Goal: Navigation & Orientation: Find specific page/section

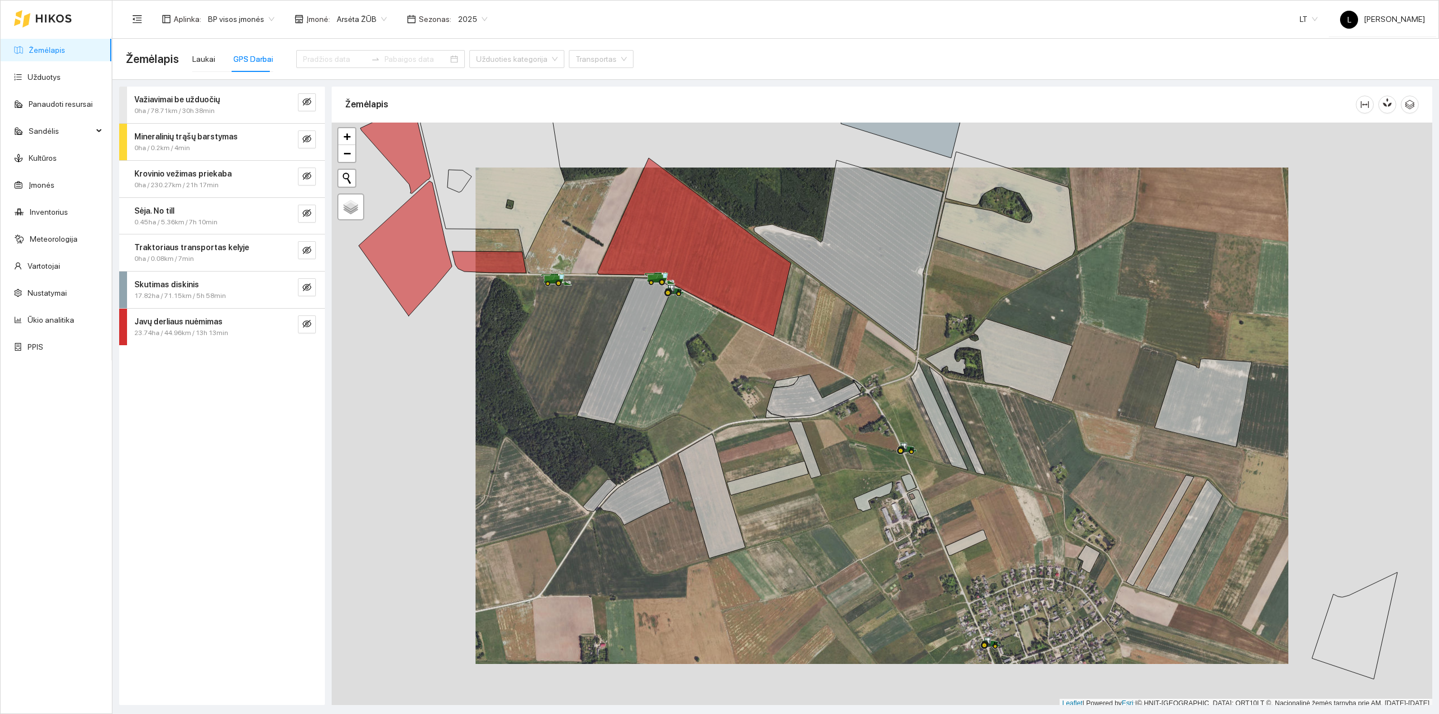
scroll to position [3, 0]
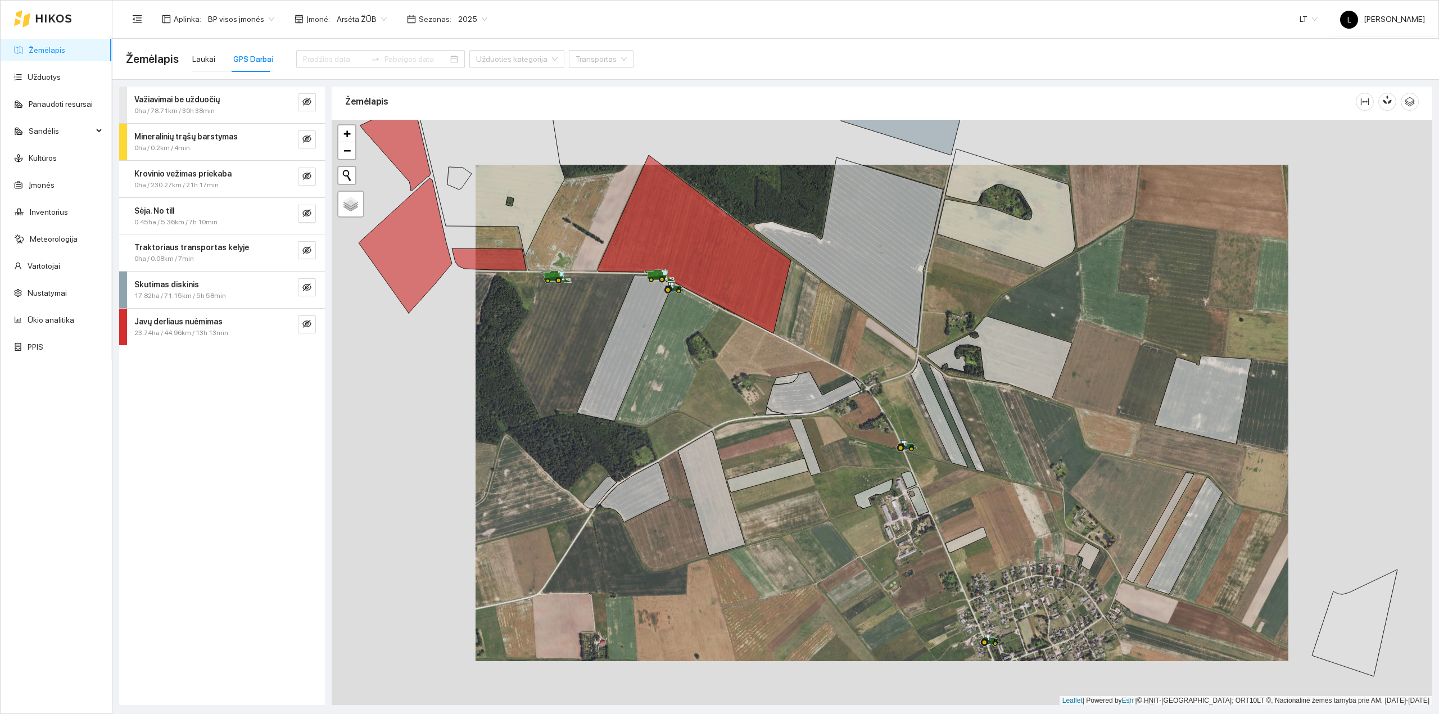
click at [52, 53] on link "Žemėlapis" at bounding box center [47, 50] width 37 height 9
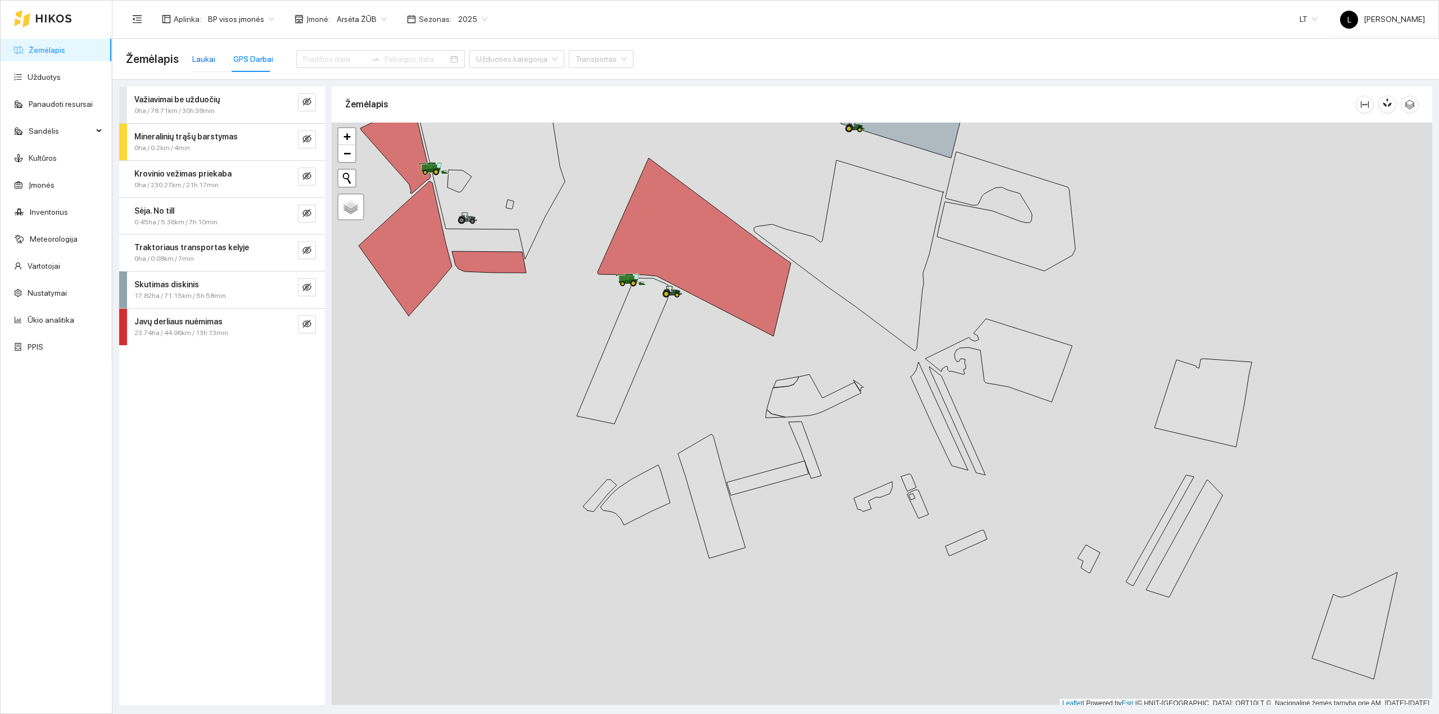
click at [198, 61] on div "Laukai" at bounding box center [203, 59] width 23 height 12
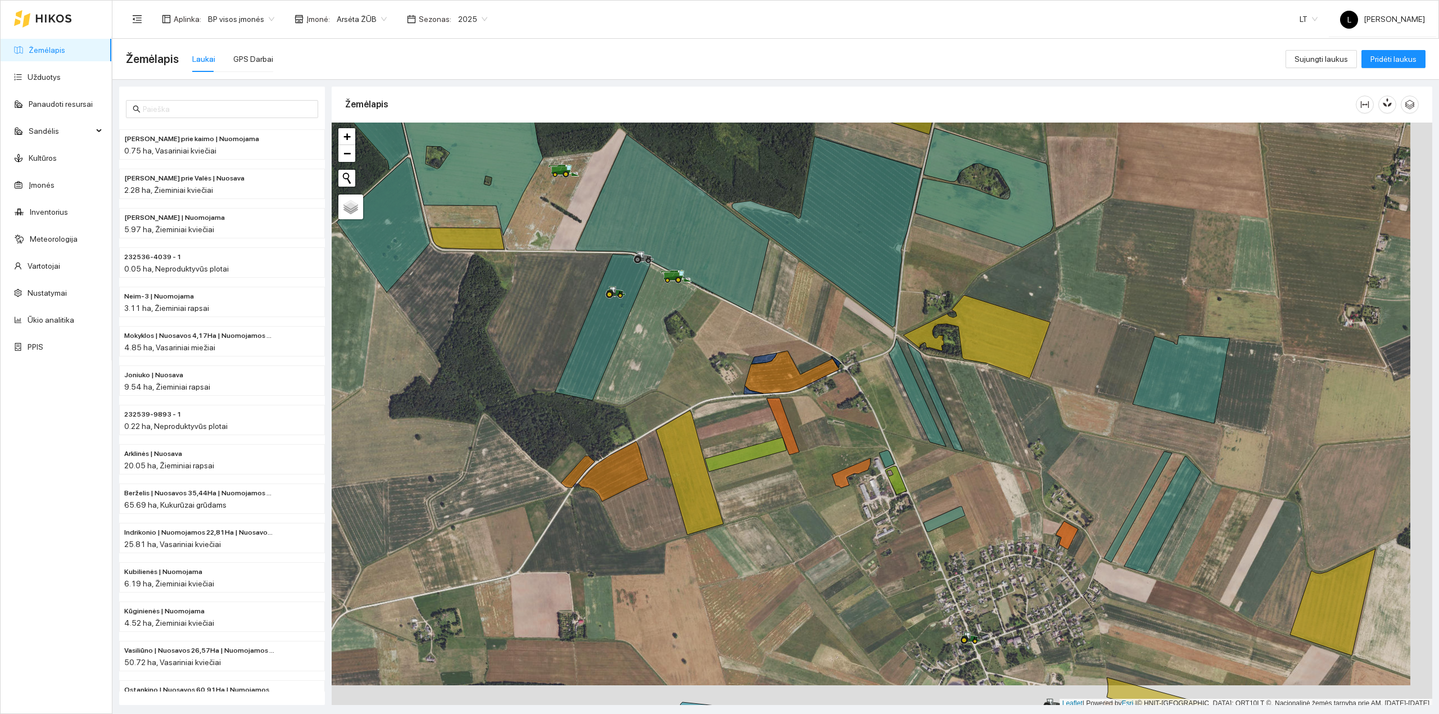
scroll to position [3, 0]
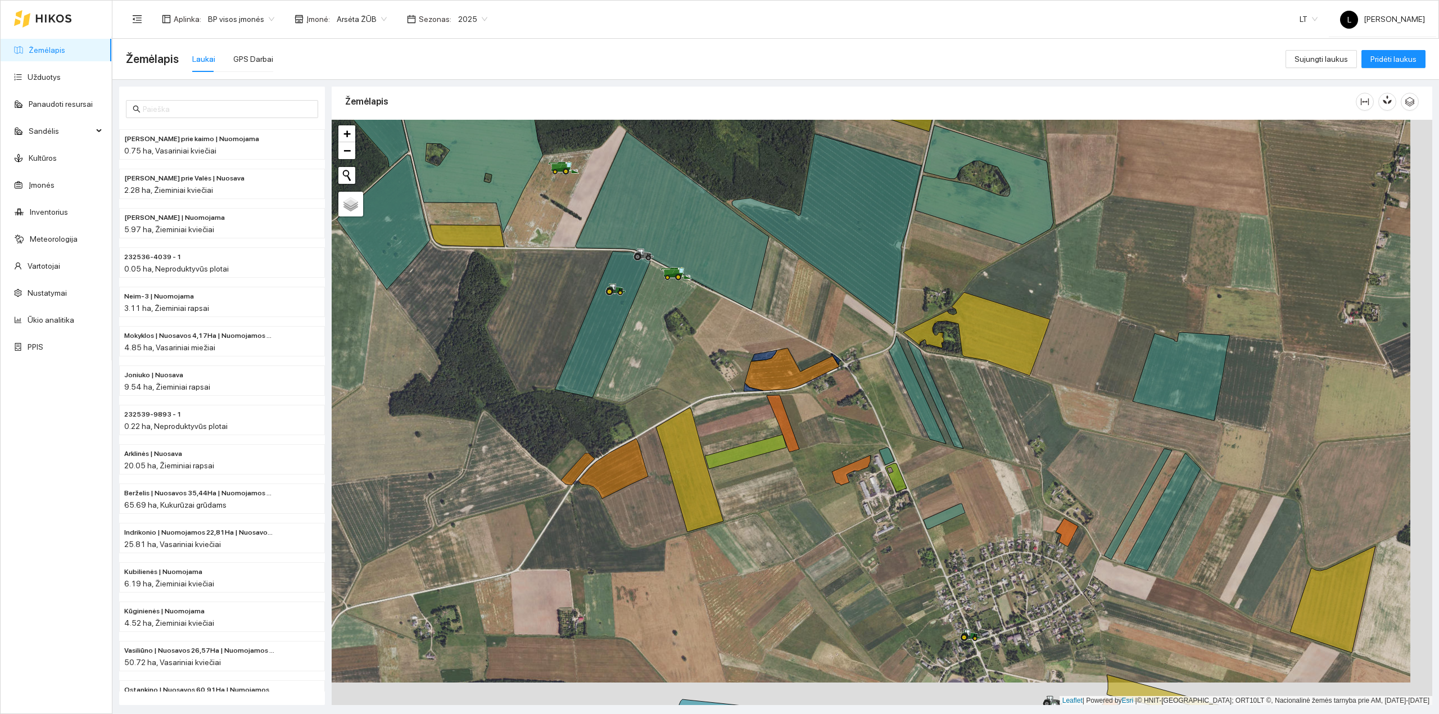
drag, startPoint x: 935, startPoint y: 604, endPoint x: 601, endPoint y: 230, distance: 501.0
click at [601, 230] on div at bounding box center [882, 413] width 1100 height 586
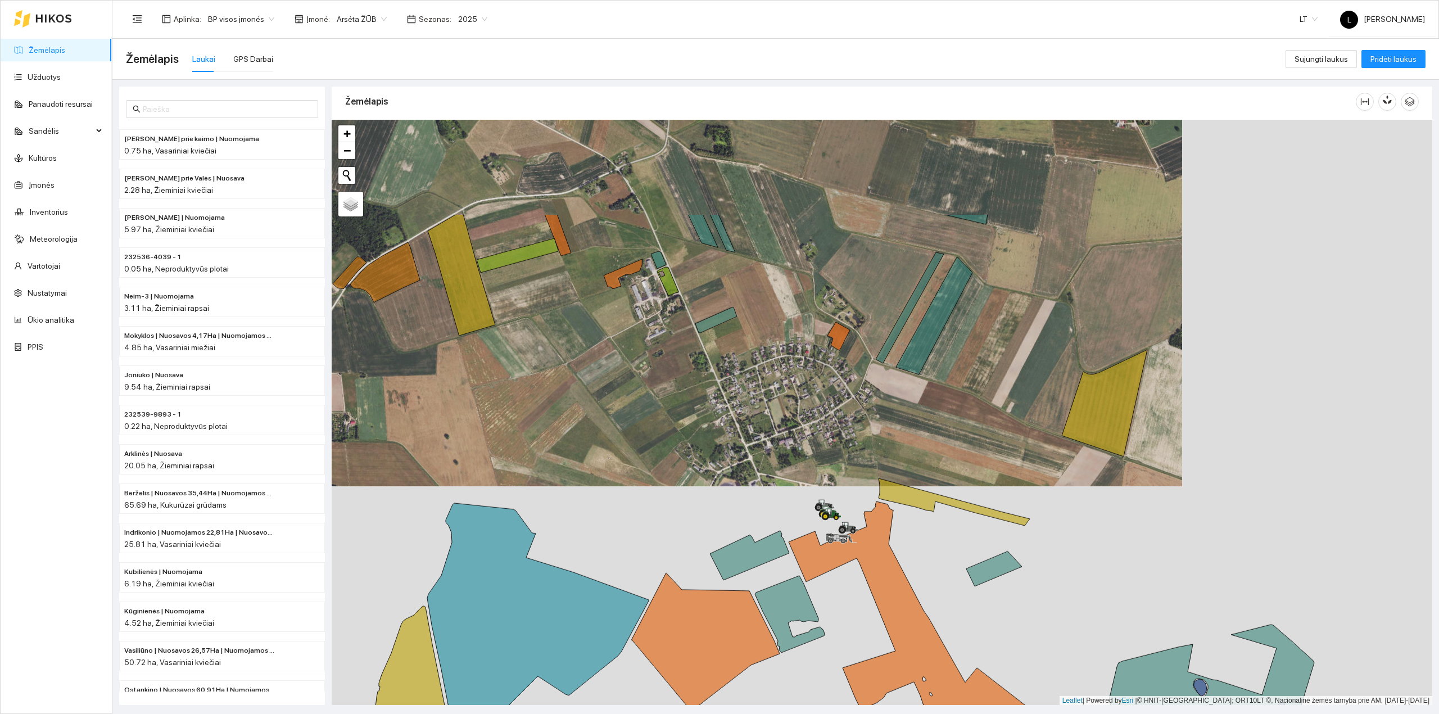
drag, startPoint x: 650, startPoint y: 342, endPoint x: 688, endPoint y: 416, distance: 82.7
click at [688, 416] on div at bounding box center [882, 413] width 1100 height 586
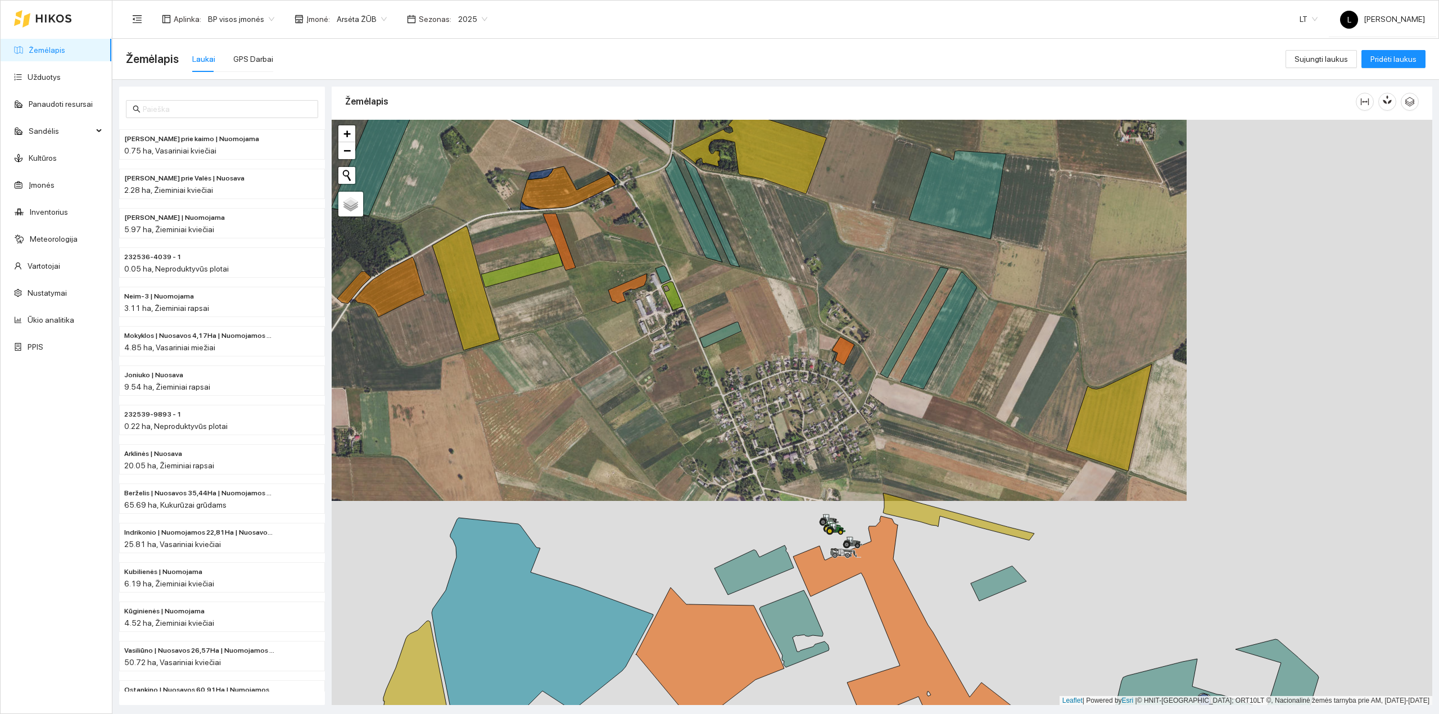
drag, startPoint x: 706, startPoint y: 360, endPoint x: 790, endPoint y: 491, distance: 155.4
click at [789, 488] on div at bounding box center [882, 413] width 1100 height 586
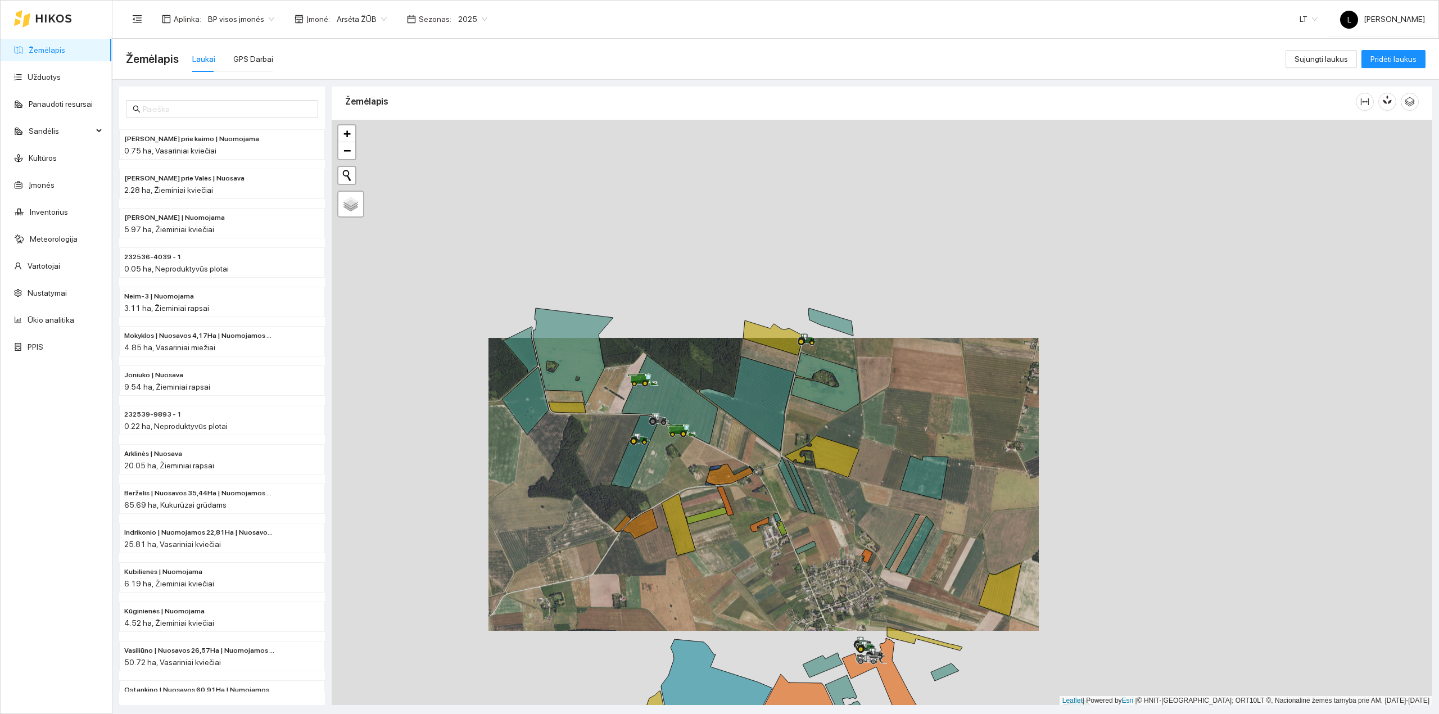
drag, startPoint x: 695, startPoint y: 441, endPoint x: 698, endPoint y: 454, distance: 13.2
click at [698, 454] on div at bounding box center [882, 413] width 1100 height 586
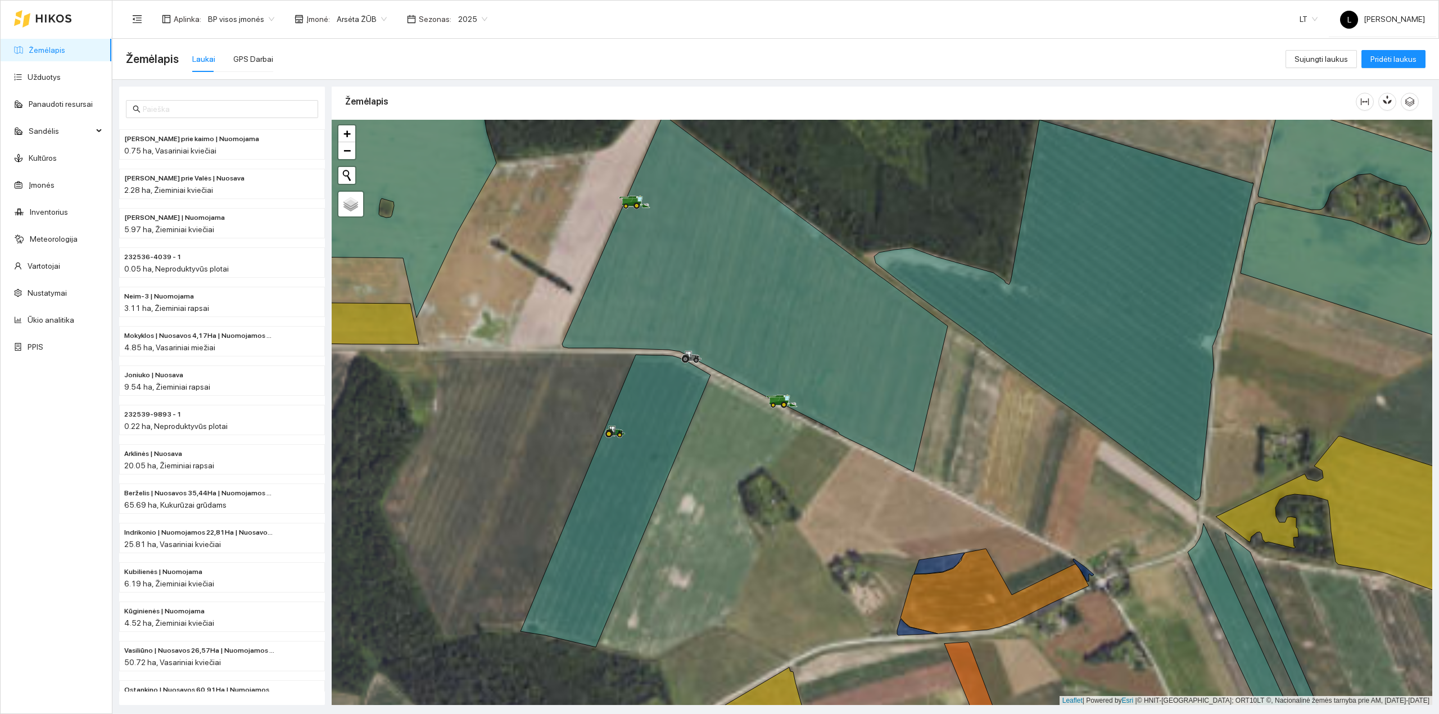
click at [460, 19] on span "2025" at bounding box center [472, 19] width 29 height 17
click at [464, 146] on div "2026" at bounding box center [464, 149] width 30 height 12
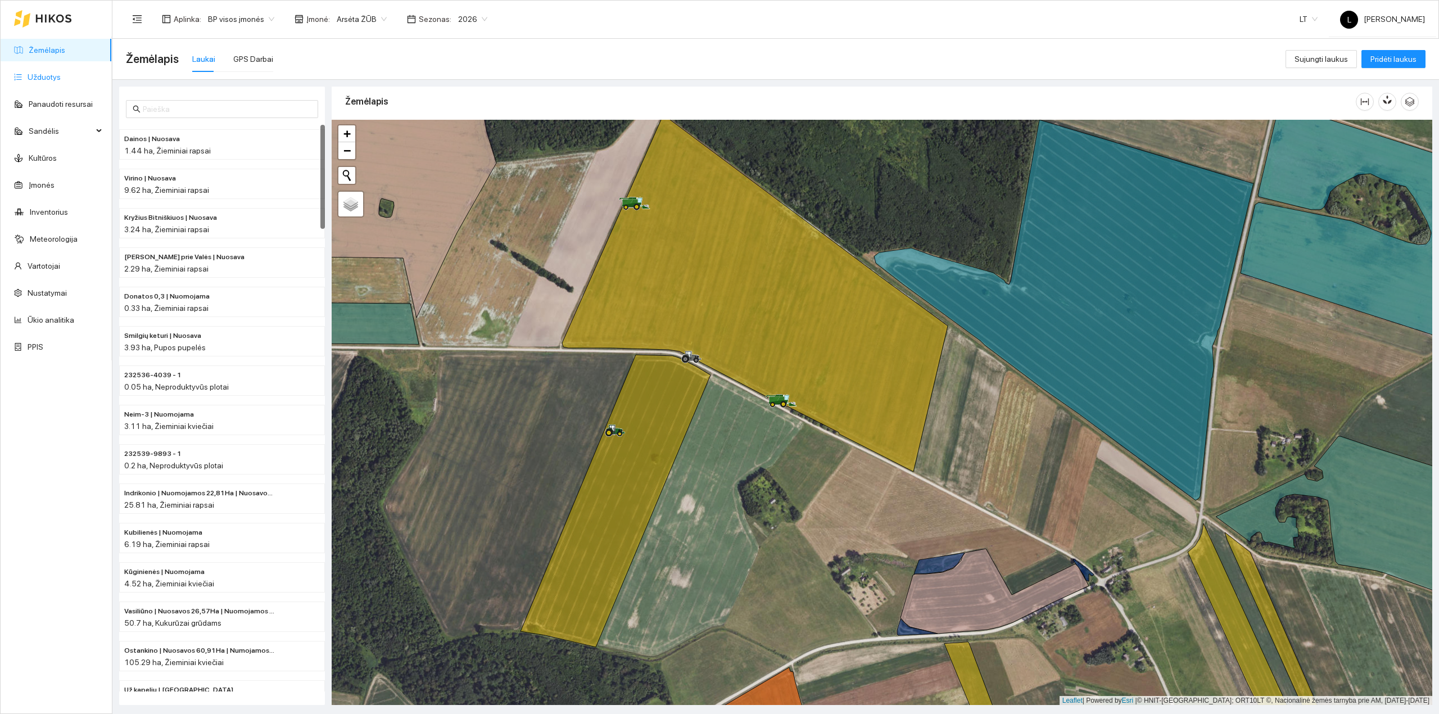
click at [61, 79] on link "Užduotys" at bounding box center [44, 76] width 33 height 9
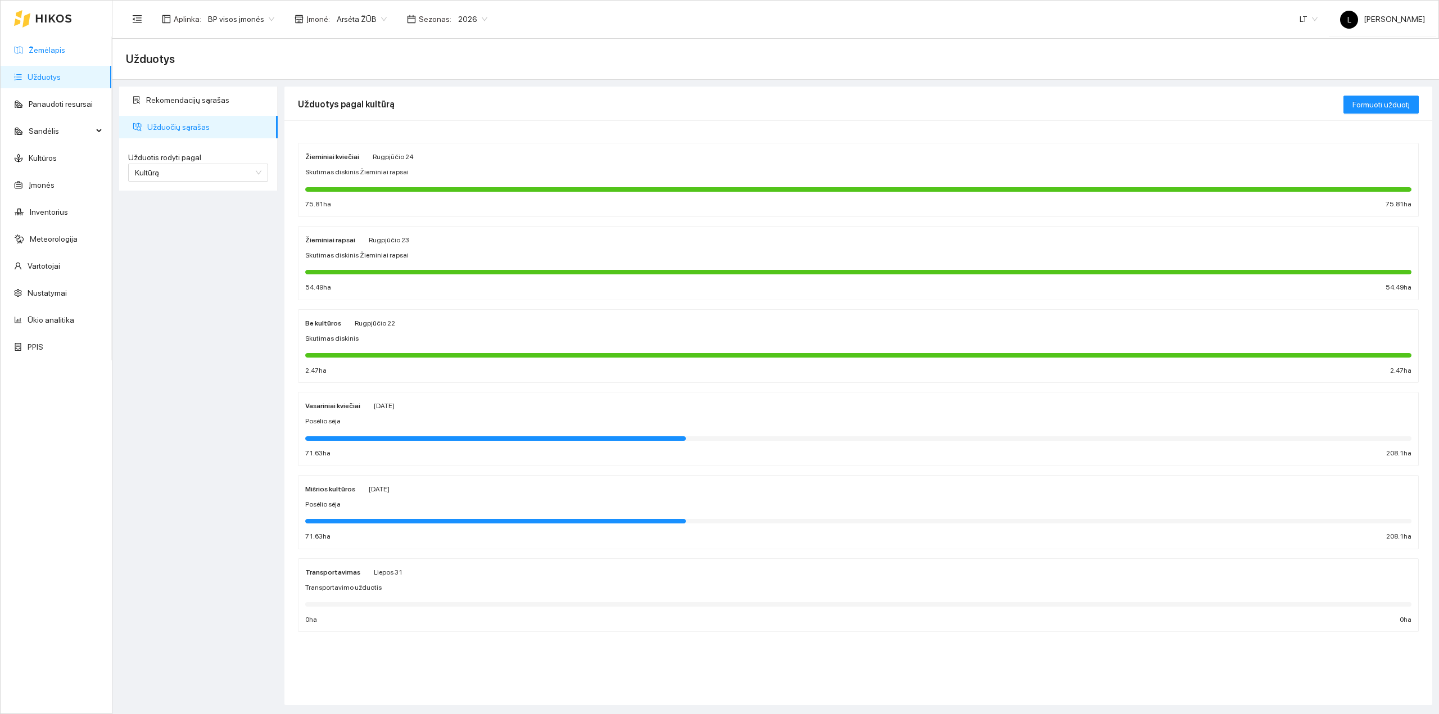
click at [39, 48] on link "Žemėlapis" at bounding box center [47, 50] width 37 height 9
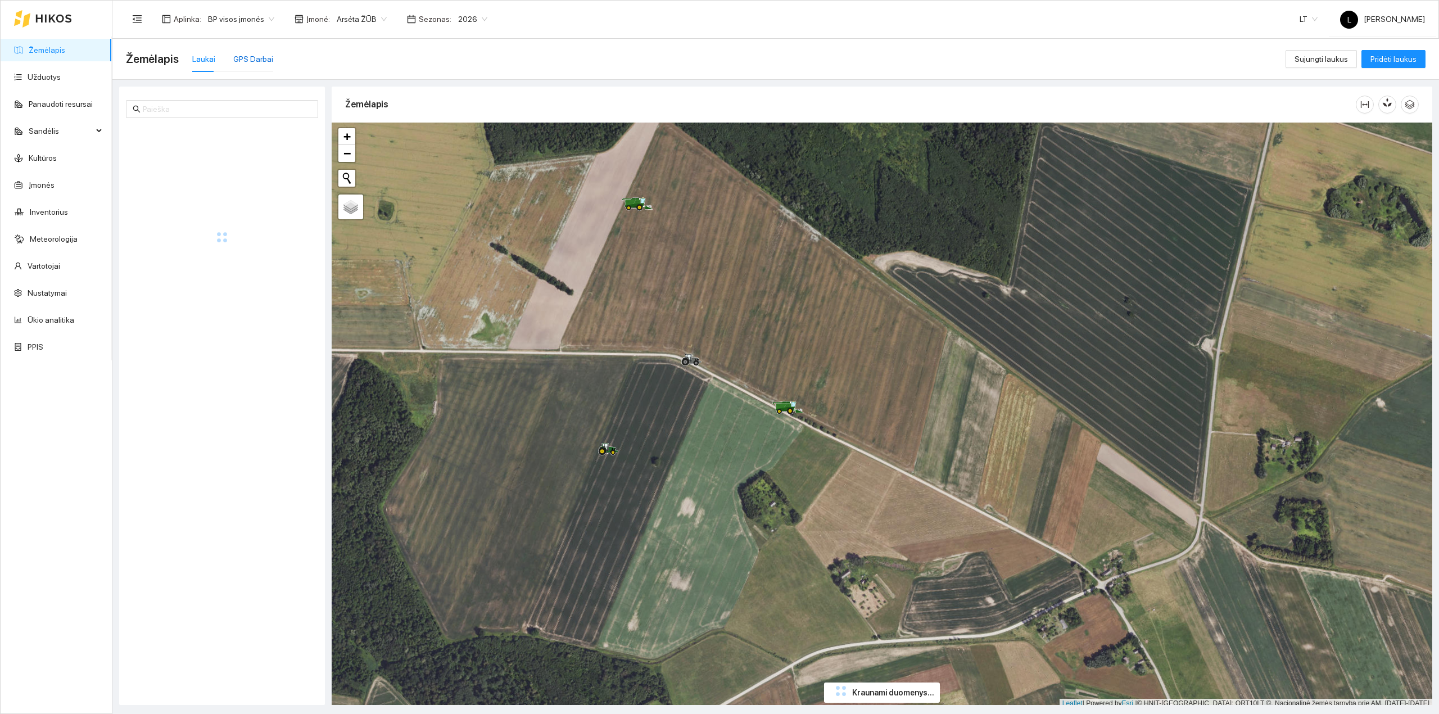
click at [243, 57] on div "GPS Darbai" at bounding box center [253, 59] width 40 height 12
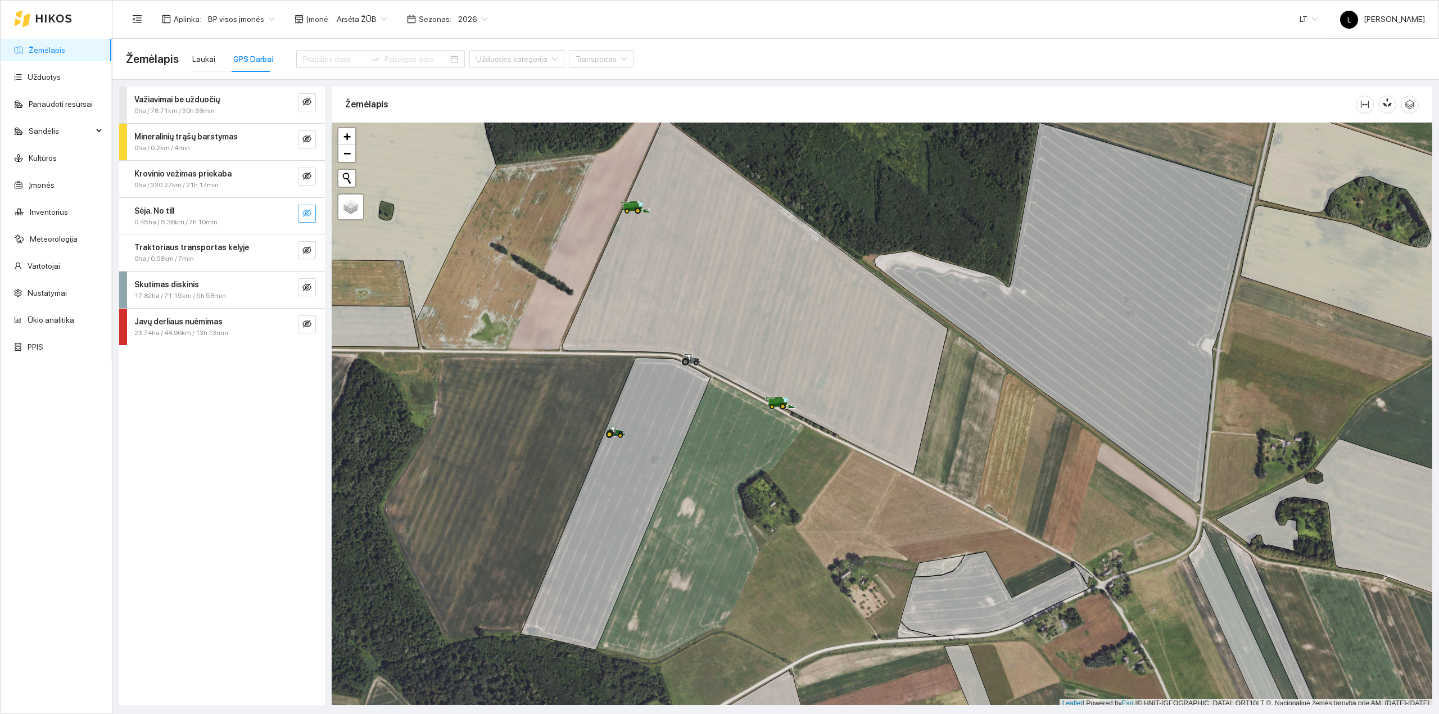
click at [304, 212] on icon "eye-invisible" at bounding box center [306, 212] width 9 height 9
click at [288, 211] on icon "search" at bounding box center [284, 212] width 9 height 9
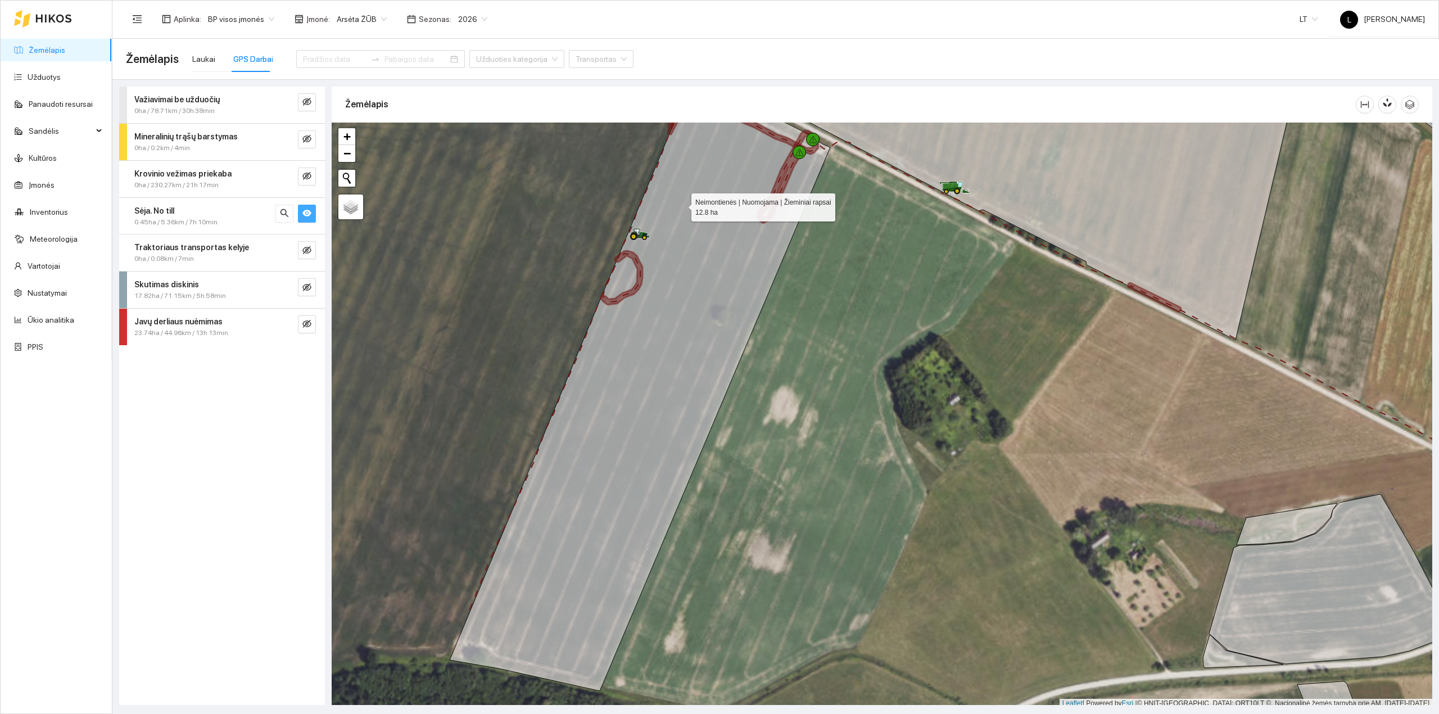
scroll to position [3, 0]
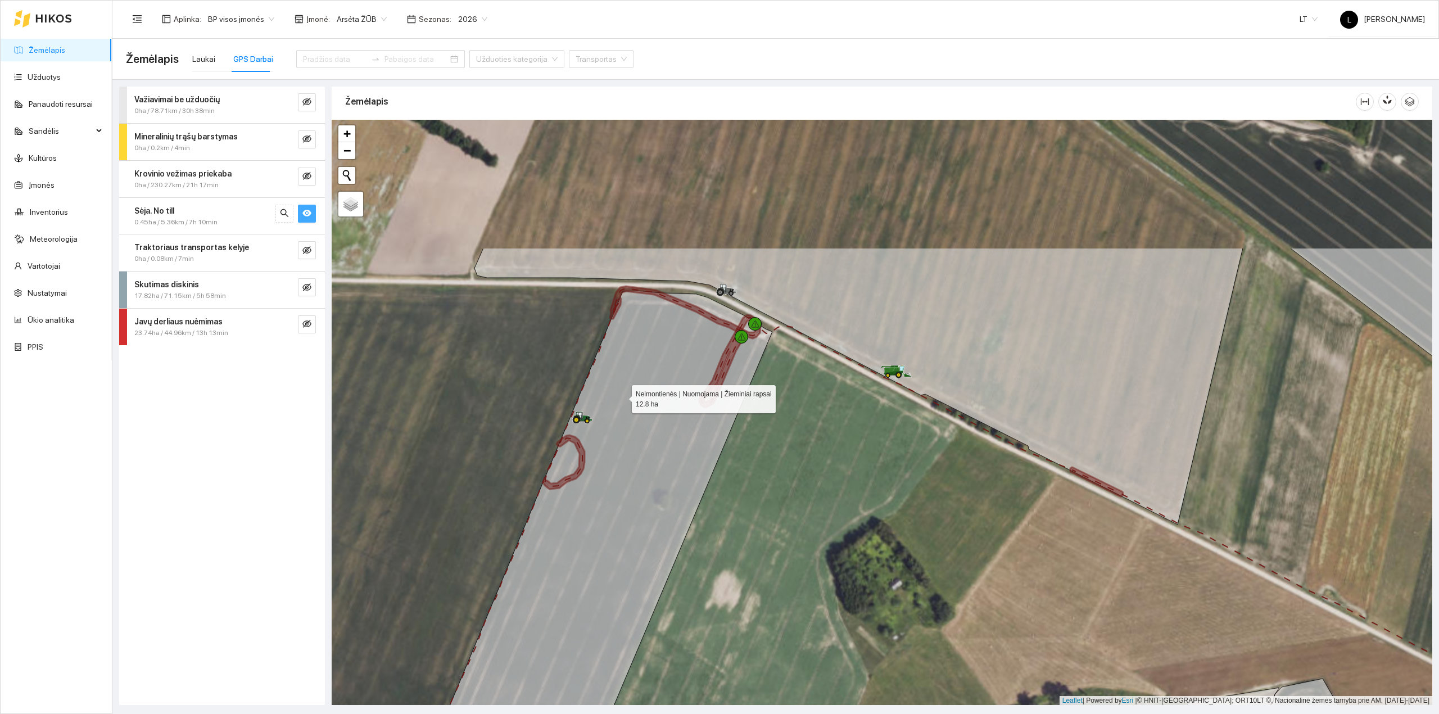
drag, startPoint x: 681, startPoint y: 210, endPoint x: 619, endPoint y: 398, distance: 198.3
click at [623, 394] on icon at bounding box center [582, 583] width 380 height 584
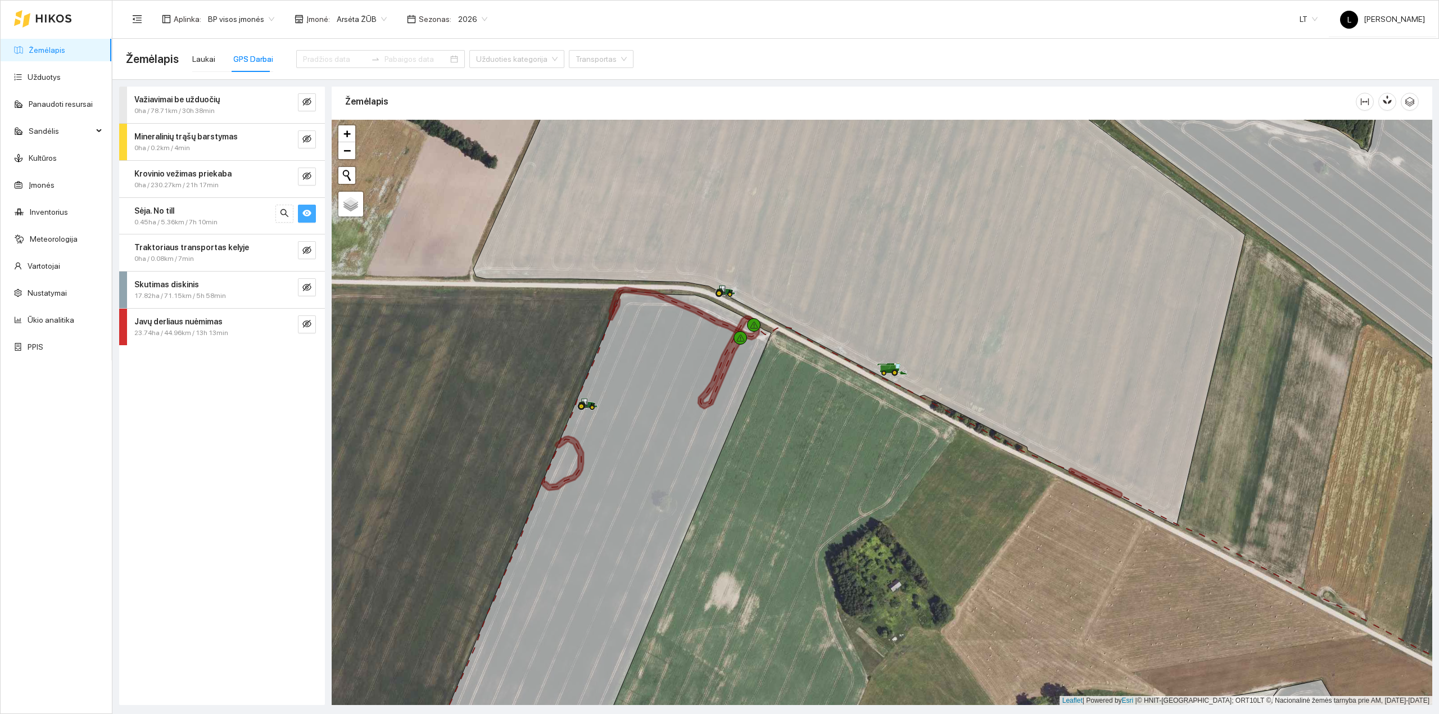
click at [458, 20] on span "2026" at bounding box center [472, 19] width 29 height 17
click at [39, 74] on link "Užduotys" at bounding box center [44, 76] width 33 height 9
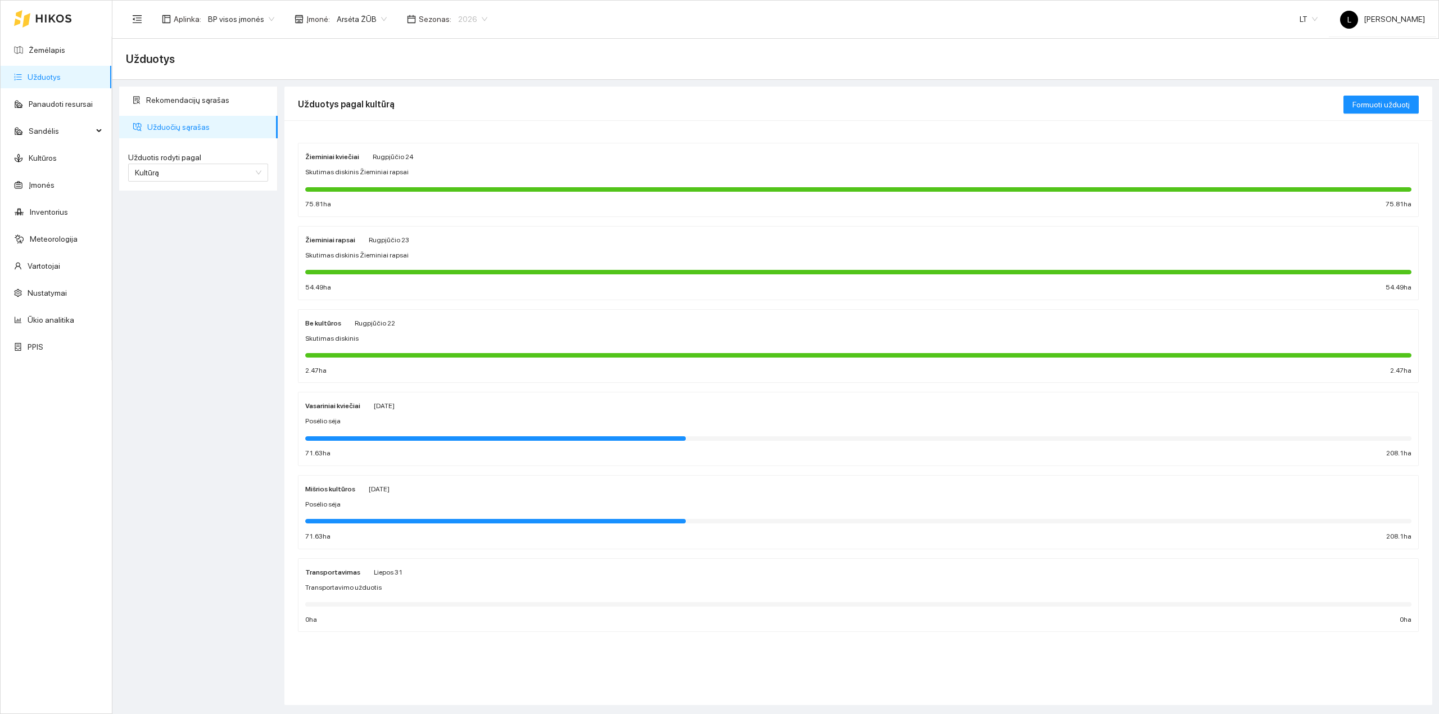
click at [461, 21] on span "2026" at bounding box center [472, 19] width 29 height 17
click at [58, 52] on link "Žemėlapis" at bounding box center [47, 50] width 37 height 9
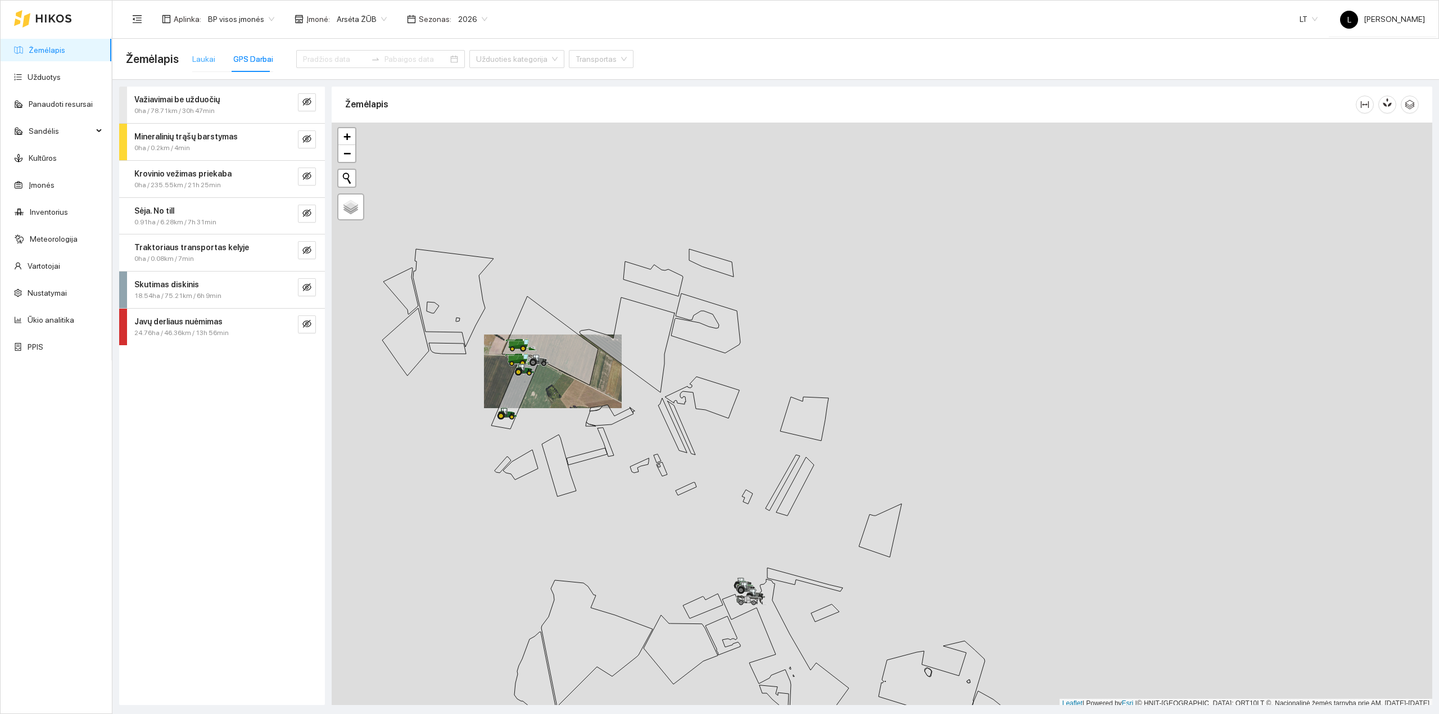
click at [198, 49] on div "Laukai" at bounding box center [203, 59] width 23 height 26
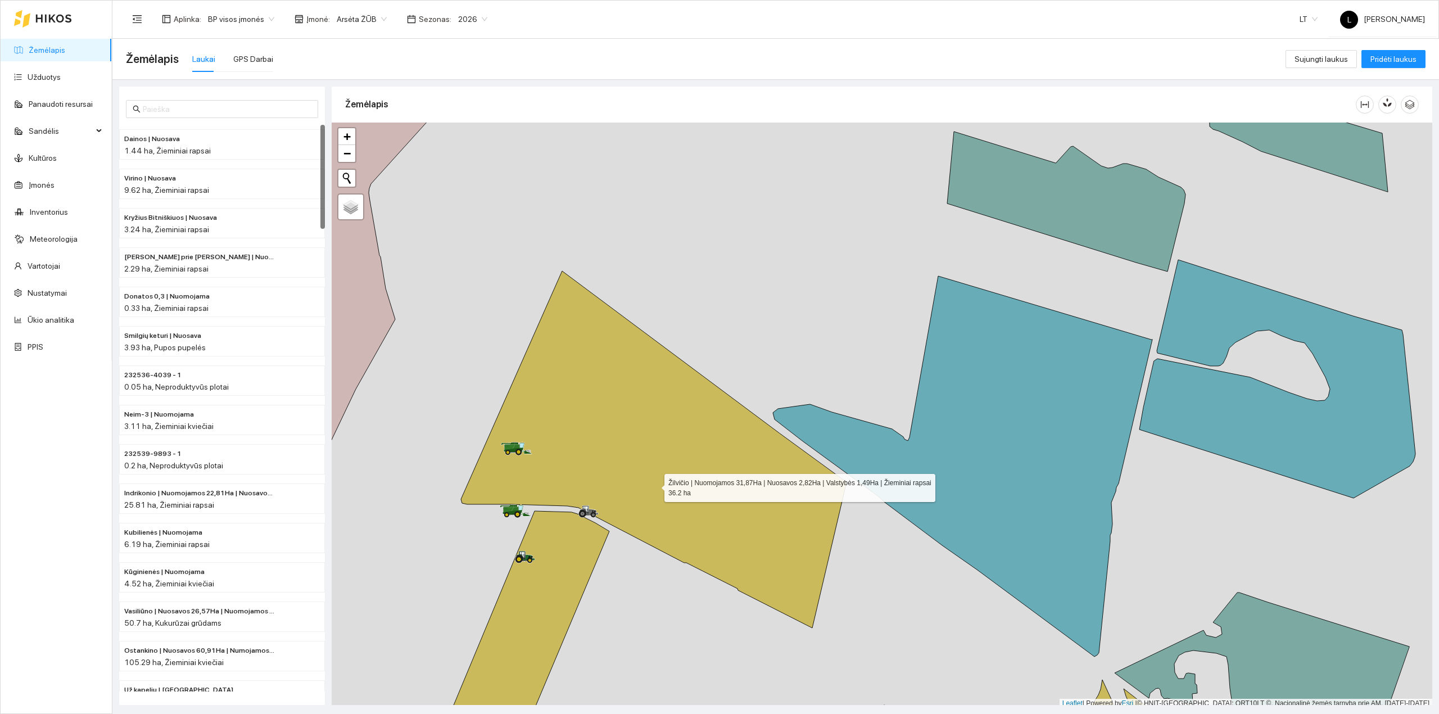
scroll to position [3, 0]
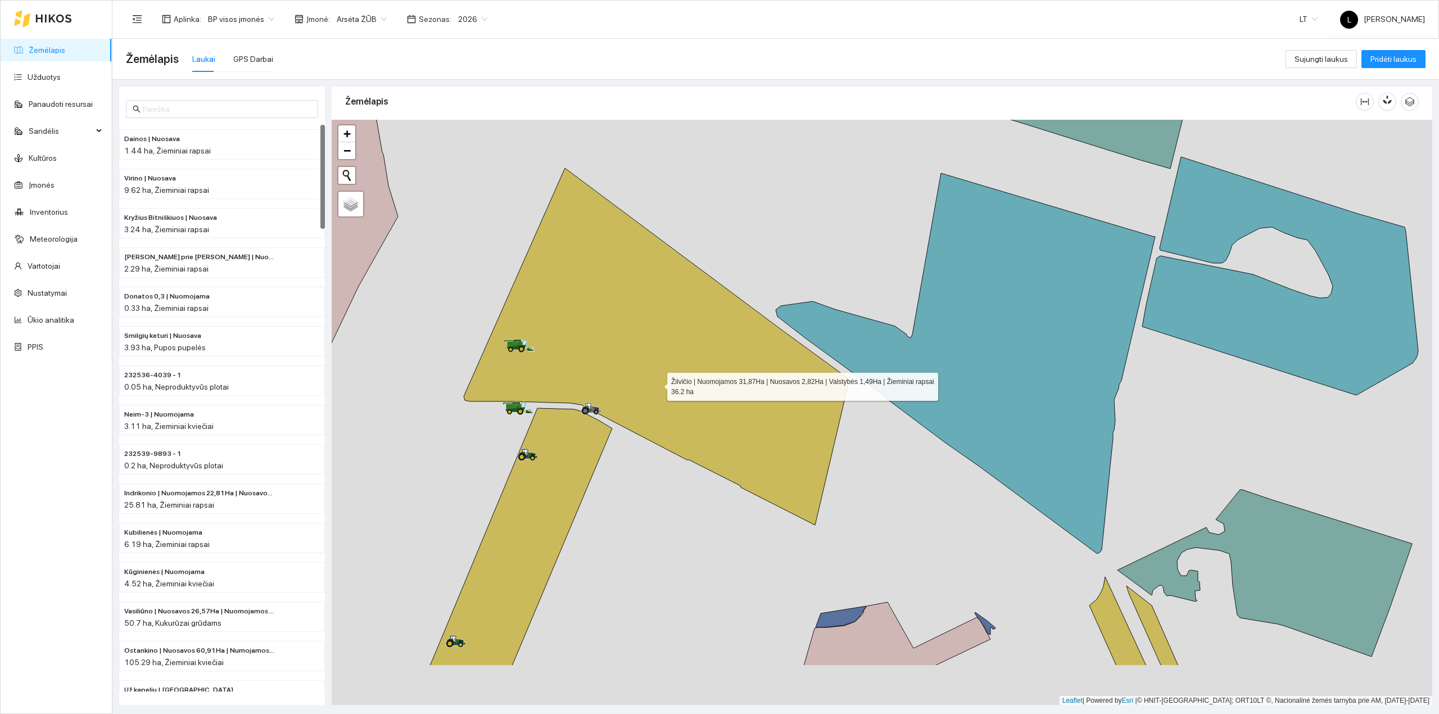
drag, startPoint x: 654, startPoint y: 486, endPoint x: 657, endPoint y: 386, distance: 100.1
click at [657, 386] on icon at bounding box center [657, 346] width 386 height 357
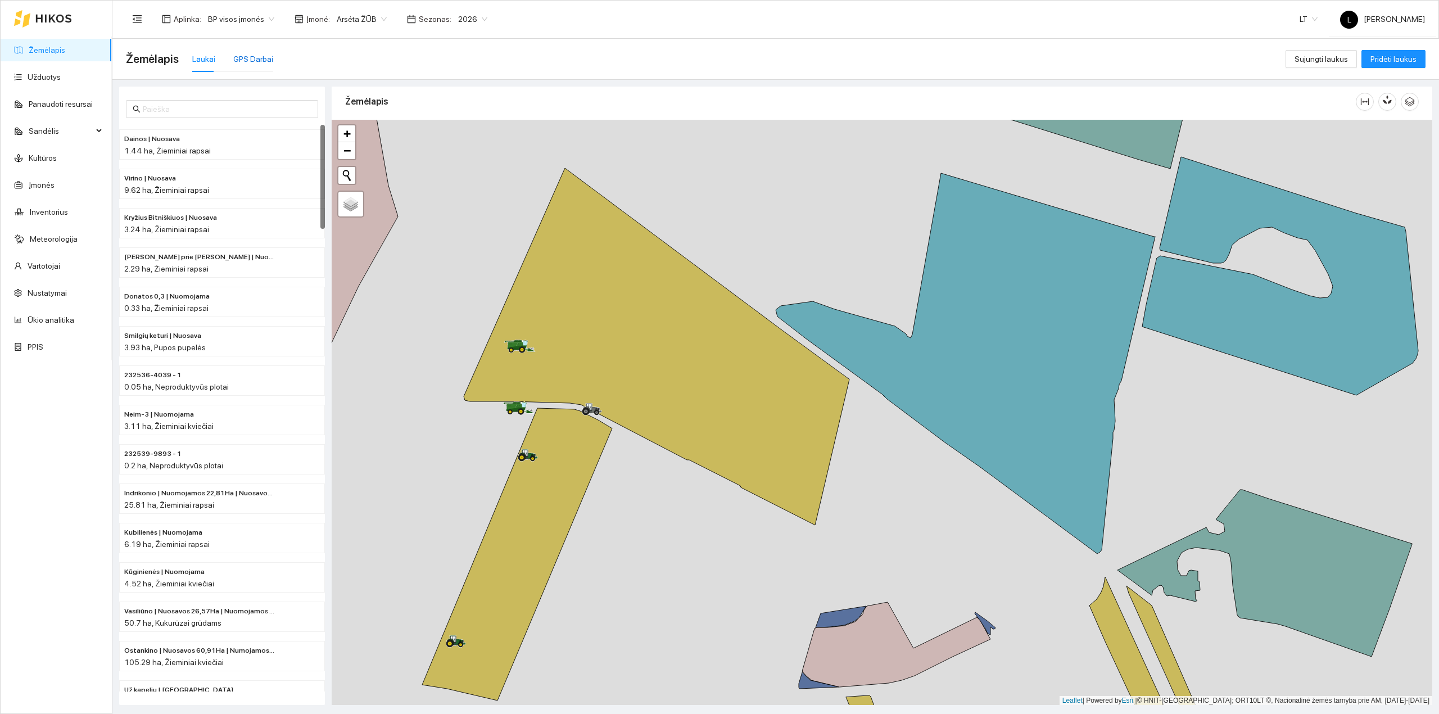
click at [259, 56] on div "GPS Darbai" at bounding box center [253, 59] width 40 height 12
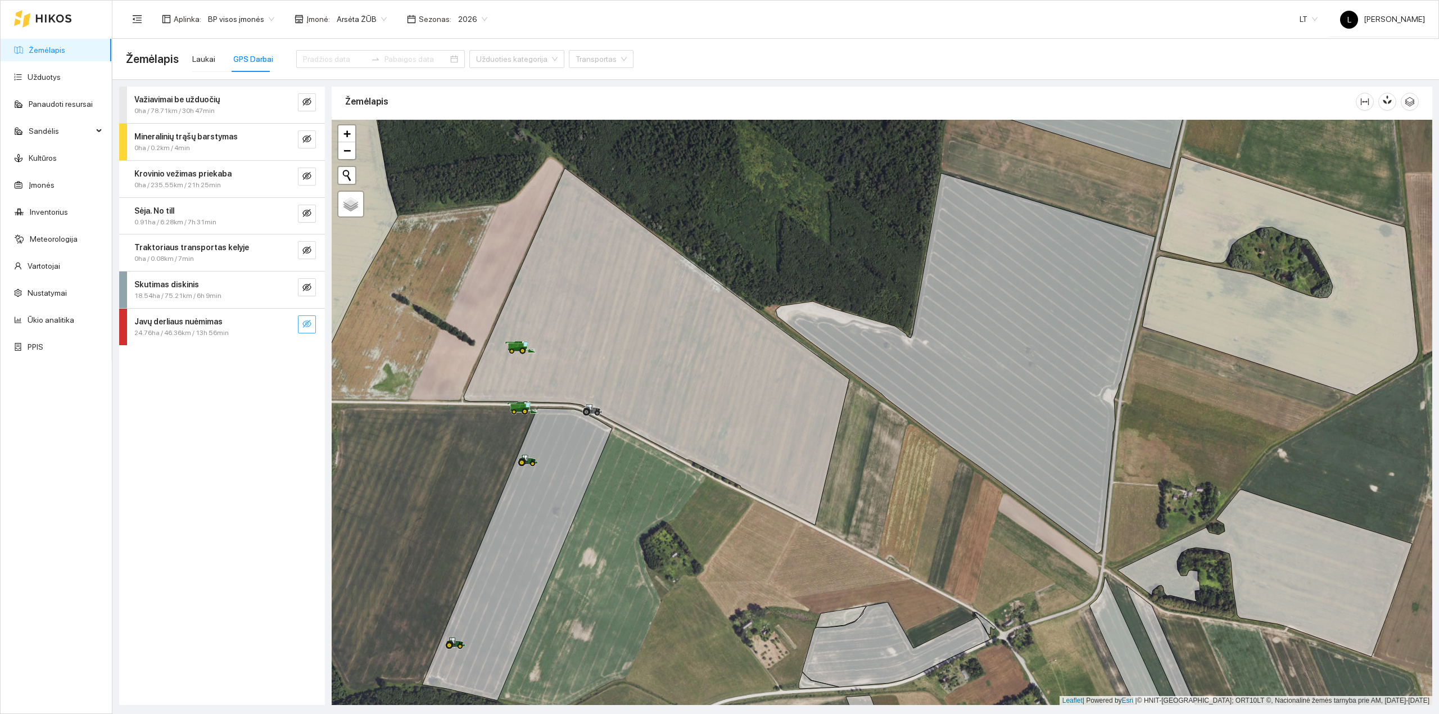
click at [310, 327] on icon "eye-invisible" at bounding box center [306, 323] width 9 height 9
click at [309, 326] on icon "eye" at bounding box center [306, 324] width 9 height 7
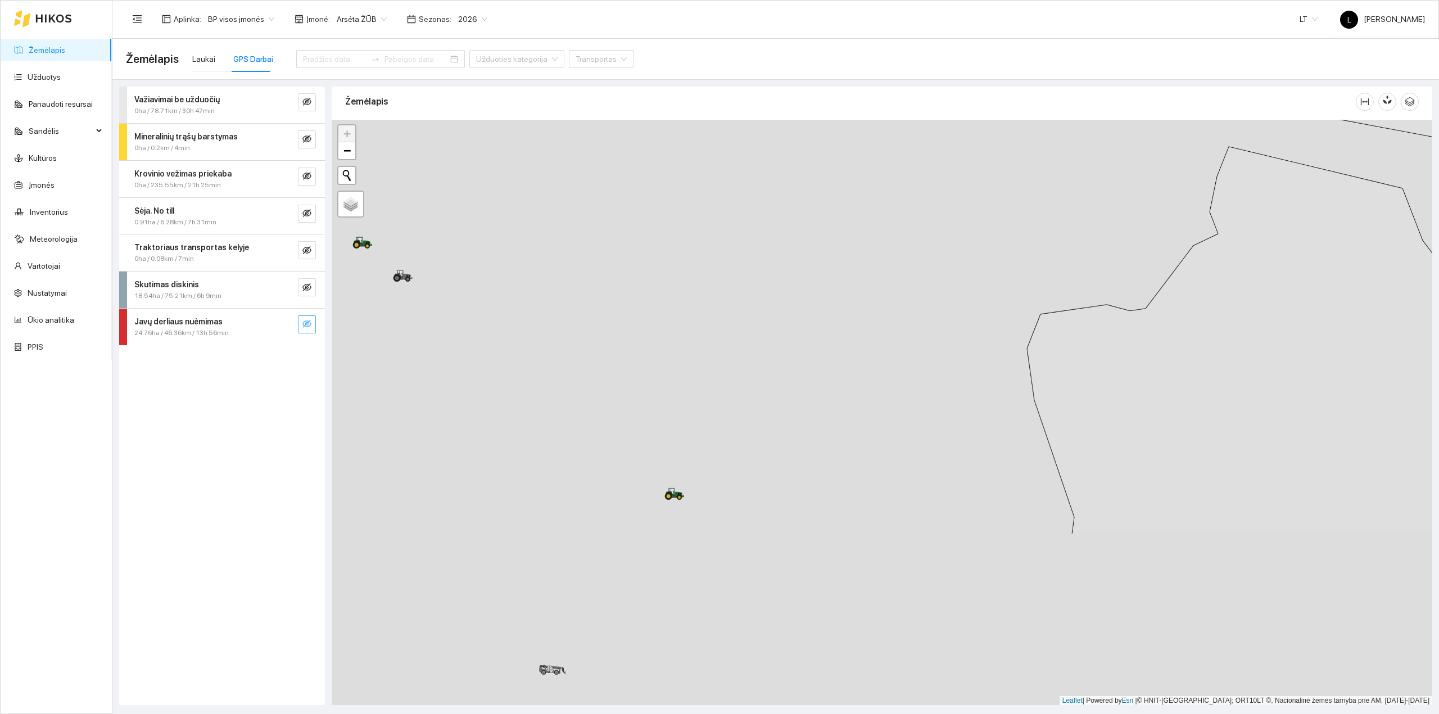
drag, startPoint x: 820, startPoint y: 613, endPoint x: 737, endPoint y: 486, distance: 151.3
click at [796, 428] on div at bounding box center [882, 413] width 1100 height 586
drag, startPoint x: 472, startPoint y: 261, endPoint x: 695, endPoint y: 423, distance: 275.3
click at [702, 432] on div at bounding box center [882, 413] width 1100 height 586
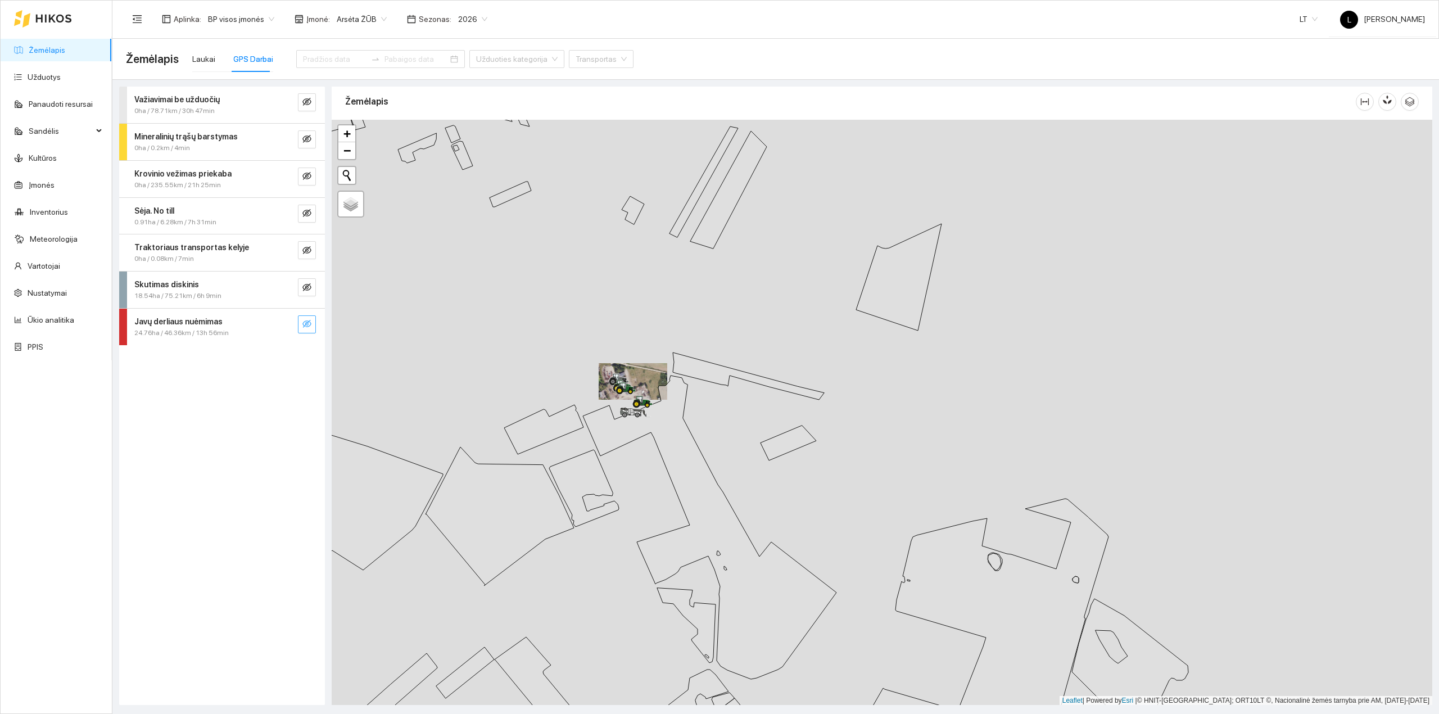
drag, startPoint x: 568, startPoint y: 321, endPoint x: 686, endPoint y: 529, distance: 239.4
click at [686, 529] on div at bounding box center [882, 413] width 1100 height 586
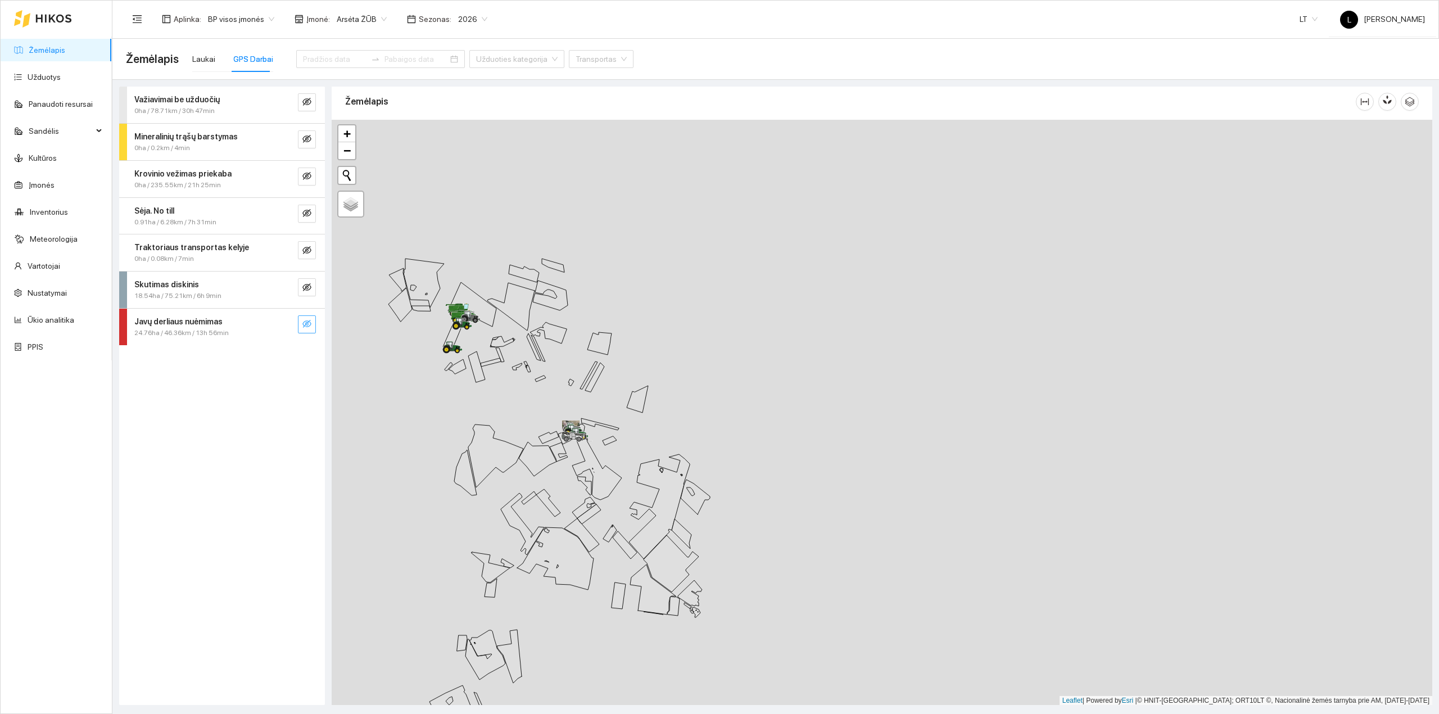
drag, startPoint x: 511, startPoint y: 334, endPoint x: 591, endPoint y: 437, distance: 130.5
click at [606, 442] on div at bounding box center [882, 413] width 1100 height 586
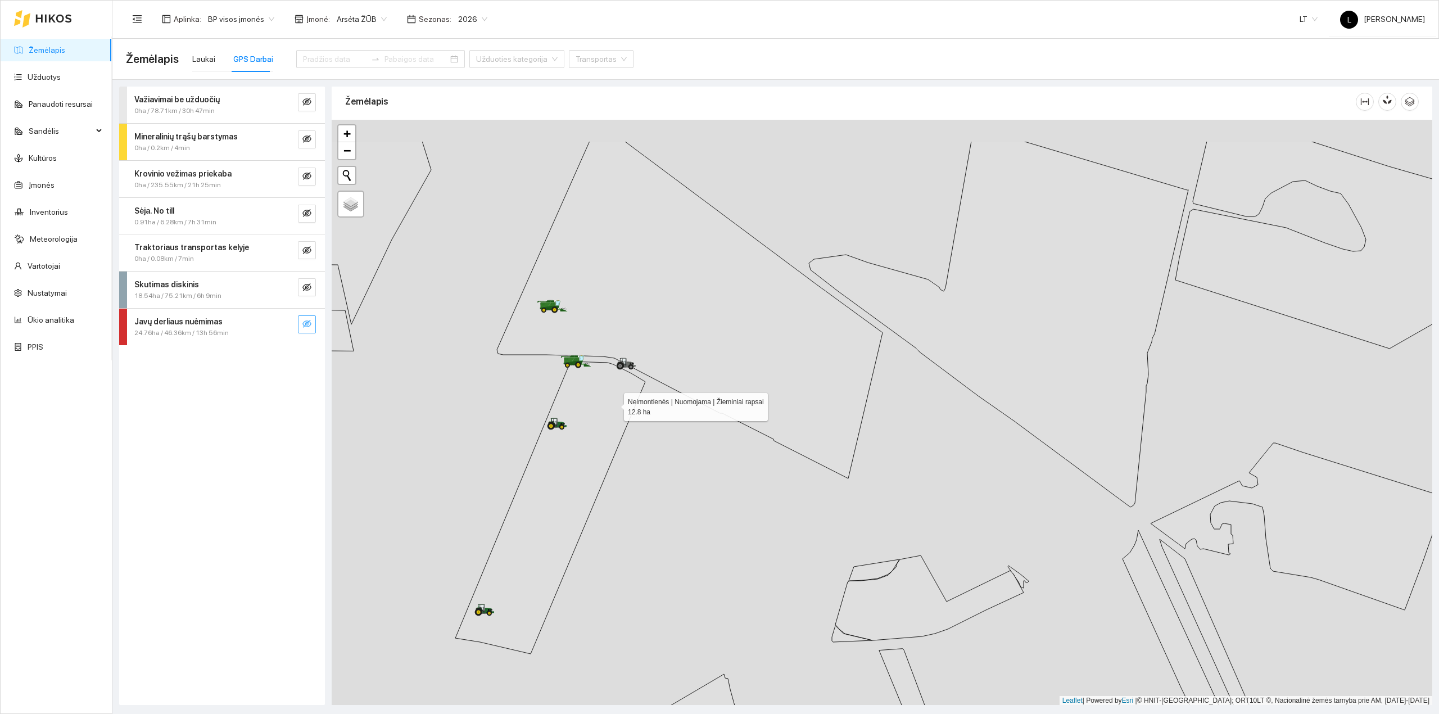
drag, startPoint x: 609, startPoint y: 336, endPoint x: 613, endPoint y: 402, distance: 66.4
click at [613, 405] on icon at bounding box center [550, 507] width 190 height 292
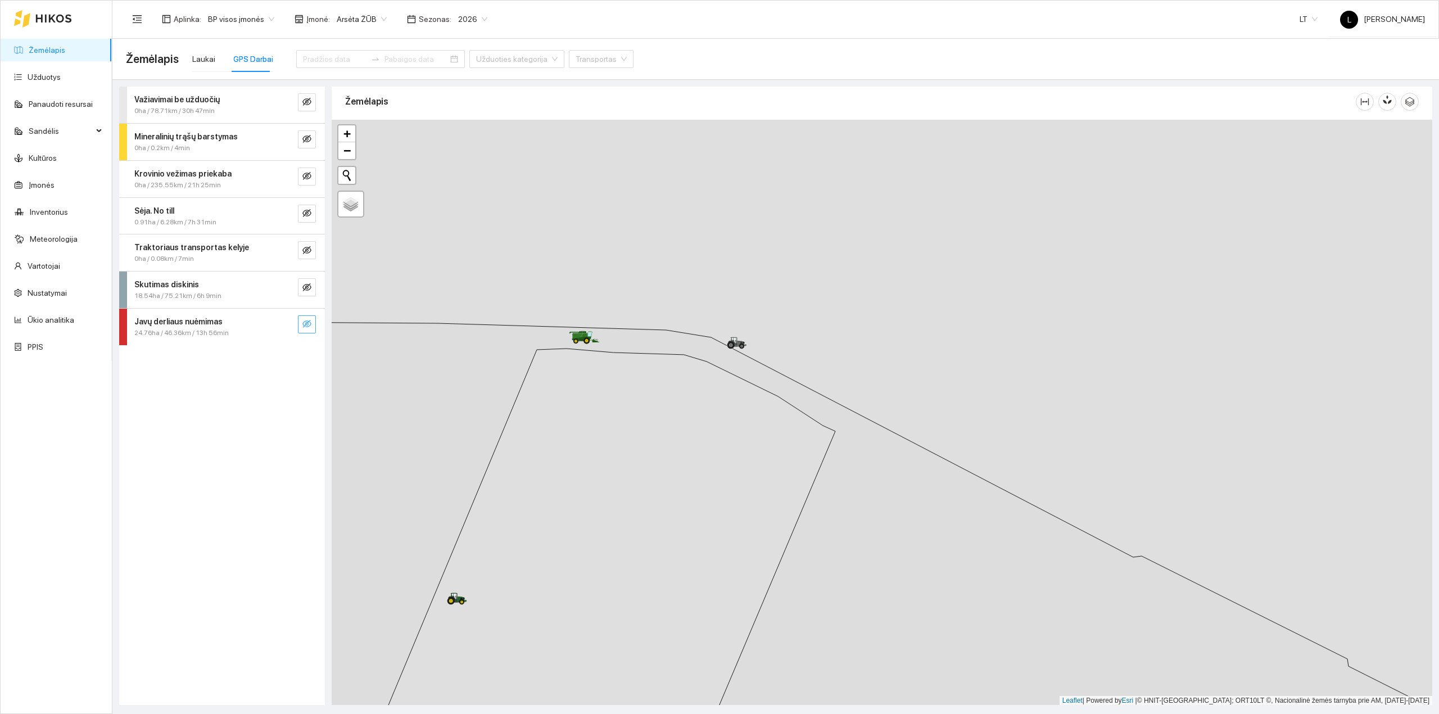
click at [303, 325] on icon "eye-invisible" at bounding box center [306, 323] width 9 height 9
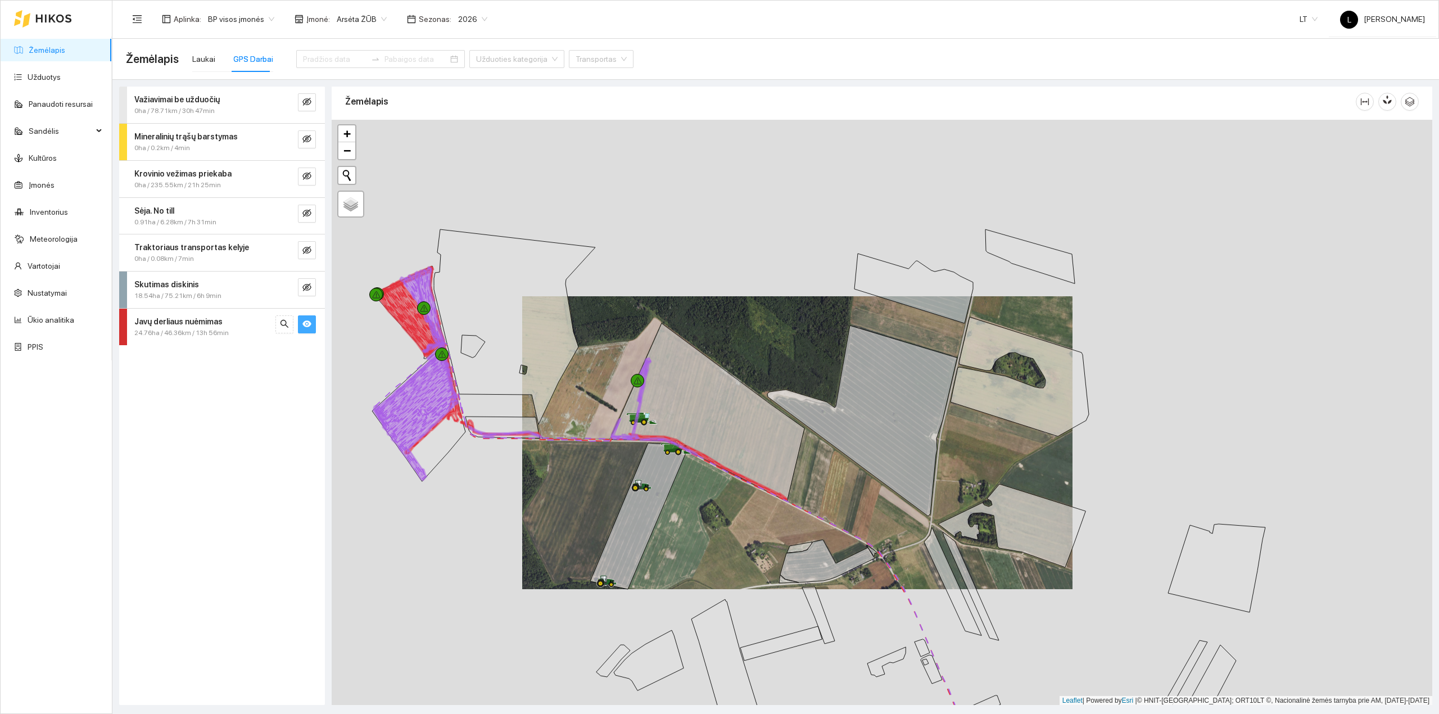
drag, startPoint x: 498, startPoint y: 509, endPoint x: 544, endPoint y: 497, distance: 47.4
click at [544, 497] on div at bounding box center [882, 413] width 1100 height 586
drag, startPoint x: 700, startPoint y: 495, endPoint x: 614, endPoint y: 448, distance: 98.3
click at [614, 448] on div at bounding box center [882, 413] width 1100 height 586
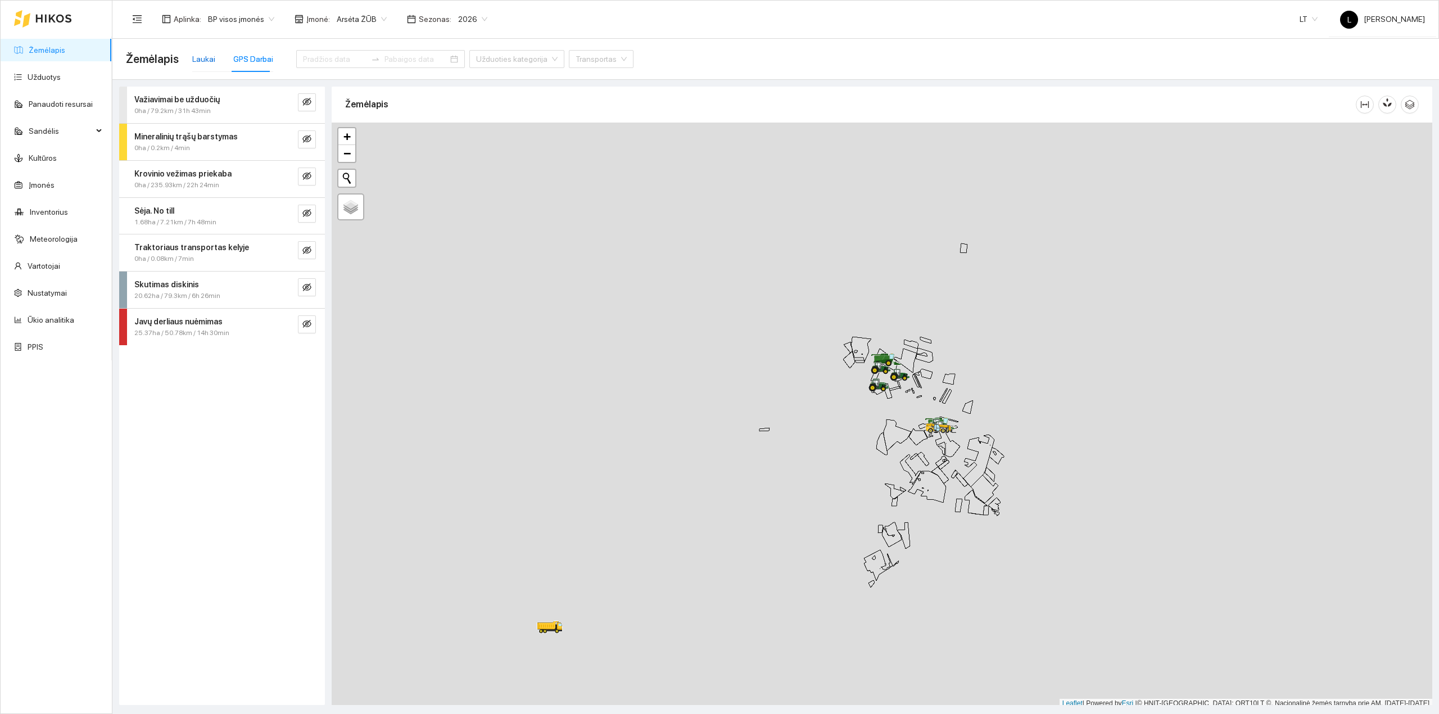
click at [196, 59] on div "Laukai" at bounding box center [203, 59] width 23 height 12
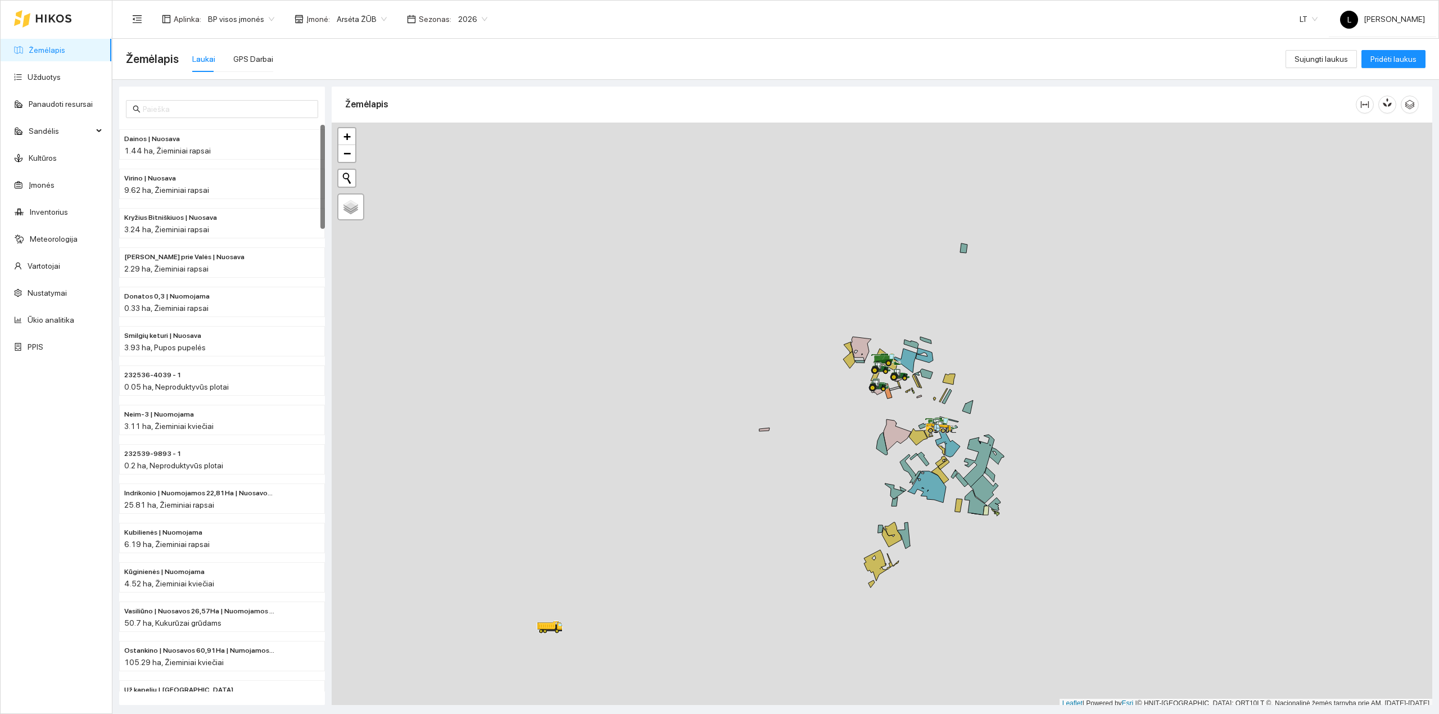
click at [48, 54] on link "Žemėlapis" at bounding box center [47, 50] width 37 height 9
click at [55, 208] on link "Inventorius" at bounding box center [49, 211] width 38 height 9
